Goal: Task Accomplishment & Management: Use online tool/utility

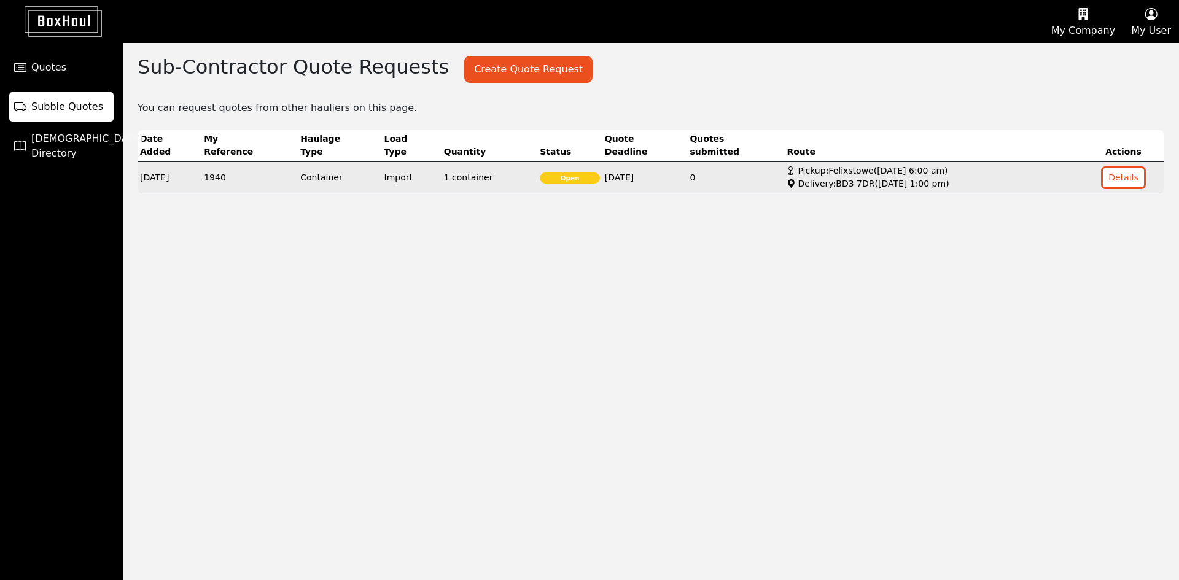
click at [406, 170] on td "Import" at bounding box center [412, 177] width 60 height 32
click at [428, 180] on td "Import" at bounding box center [412, 177] width 60 height 32
